Goal: Information Seeking & Learning: Learn about a topic

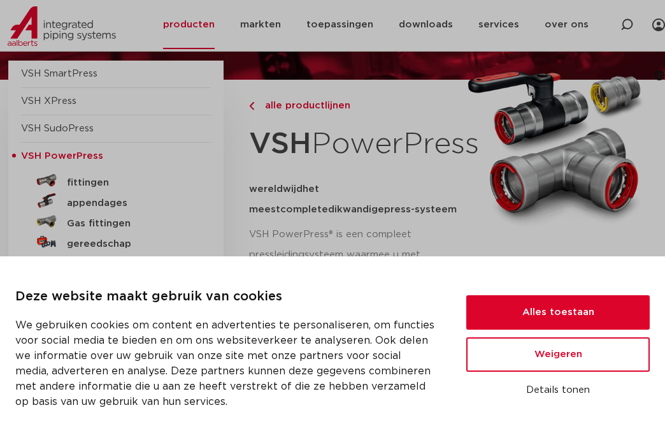
scroll to position [127, 0]
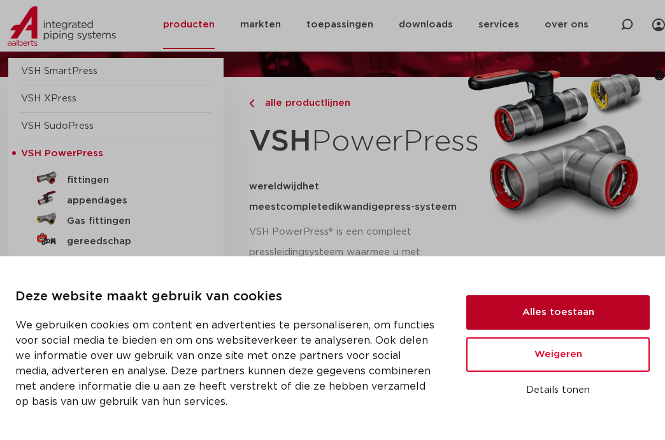
click at [538, 315] on button "Alles toestaan" at bounding box center [557, 312] width 183 height 34
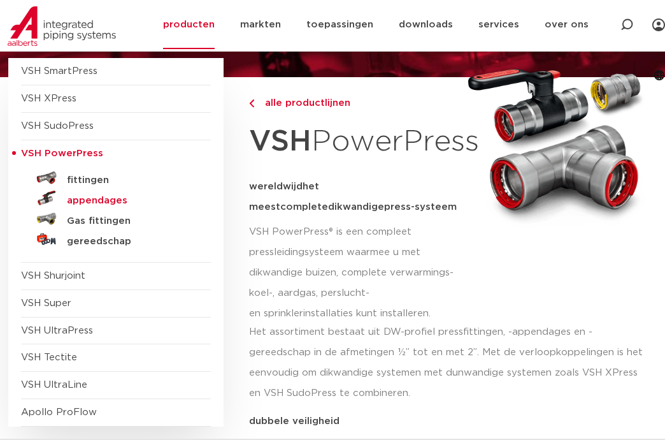
click at [107, 200] on h5 "appendages" at bounding box center [130, 200] width 126 height 11
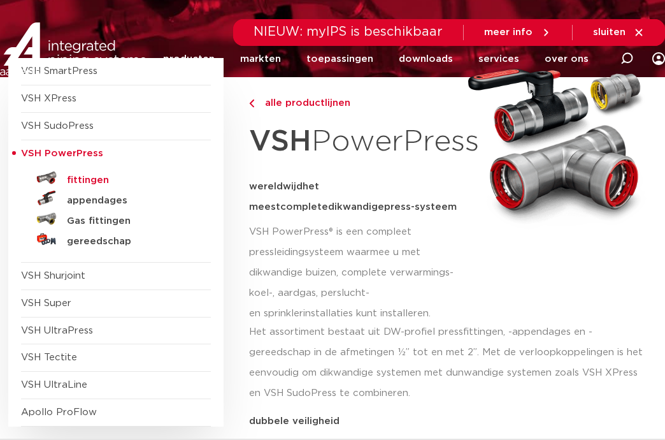
click at [106, 181] on h5 "fittingen" at bounding box center [130, 180] width 126 height 11
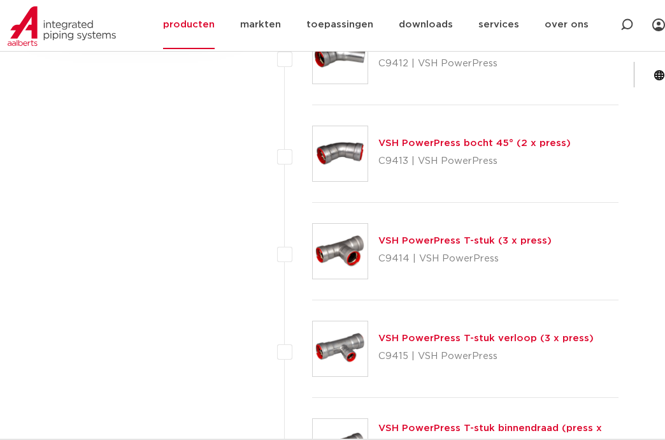
scroll to position [956, 0]
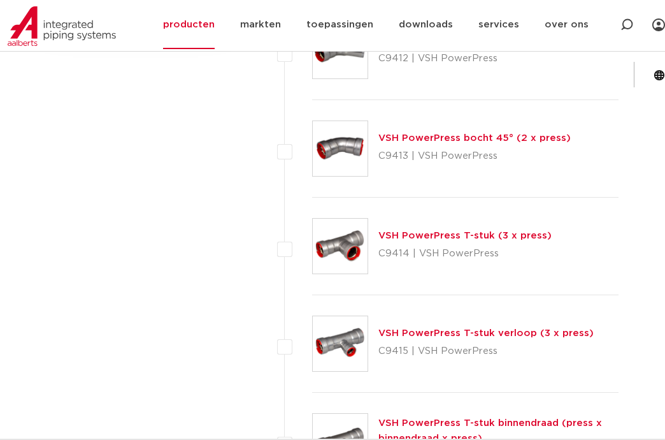
click at [355, 241] on img at bounding box center [340, 246] width 55 height 55
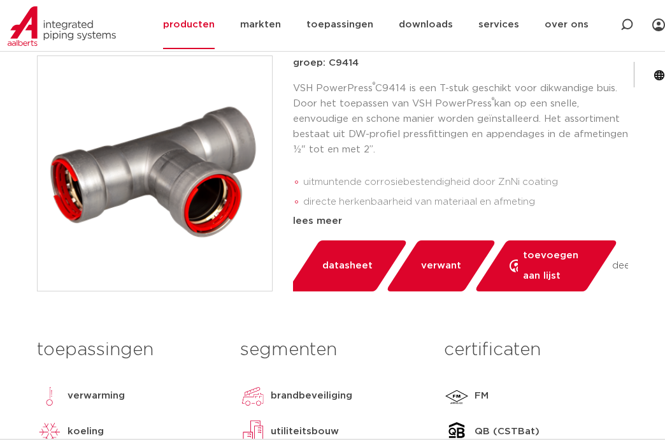
scroll to position [191, 0]
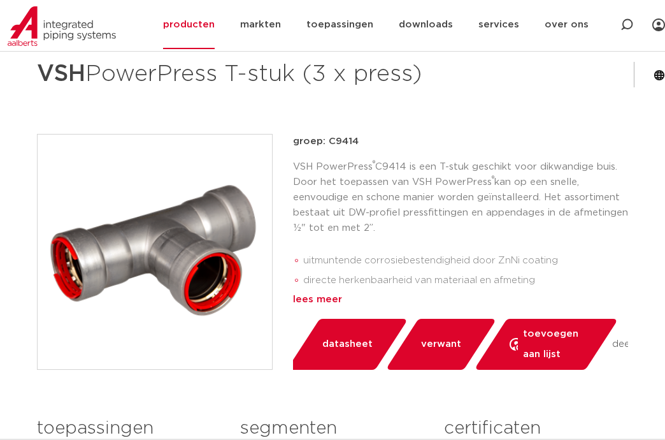
click at [327, 294] on div "lees meer" at bounding box center [460, 299] width 335 height 15
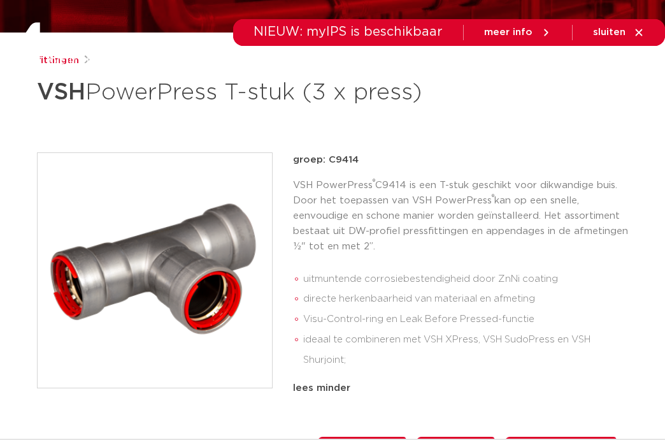
scroll to position [0, 0]
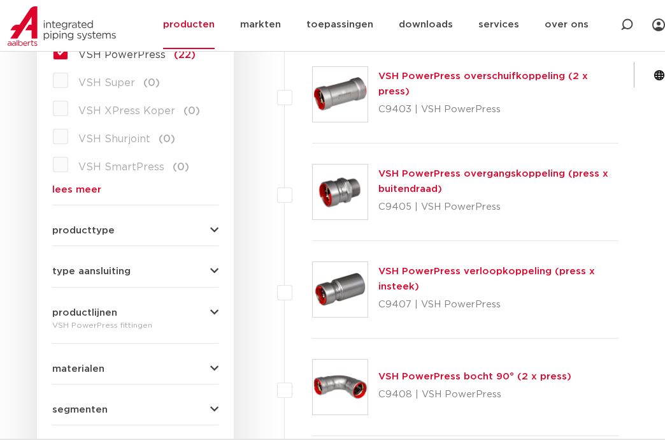
scroll to position [446, 0]
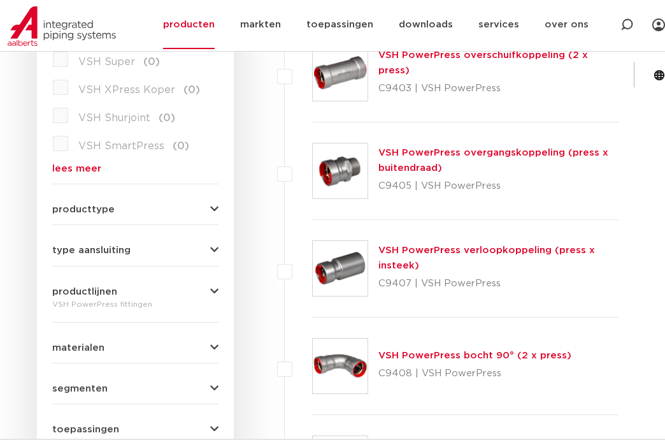
click at [359, 268] on img at bounding box center [340, 268] width 55 height 55
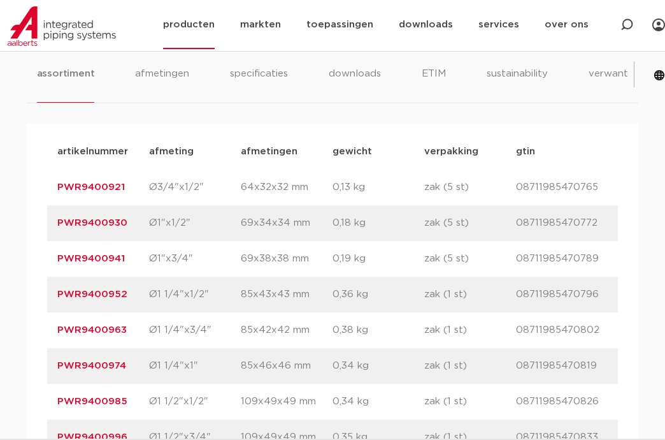
scroll to position [765, 0]
